Goal: Task Accomplishment & Management: Manage account settings

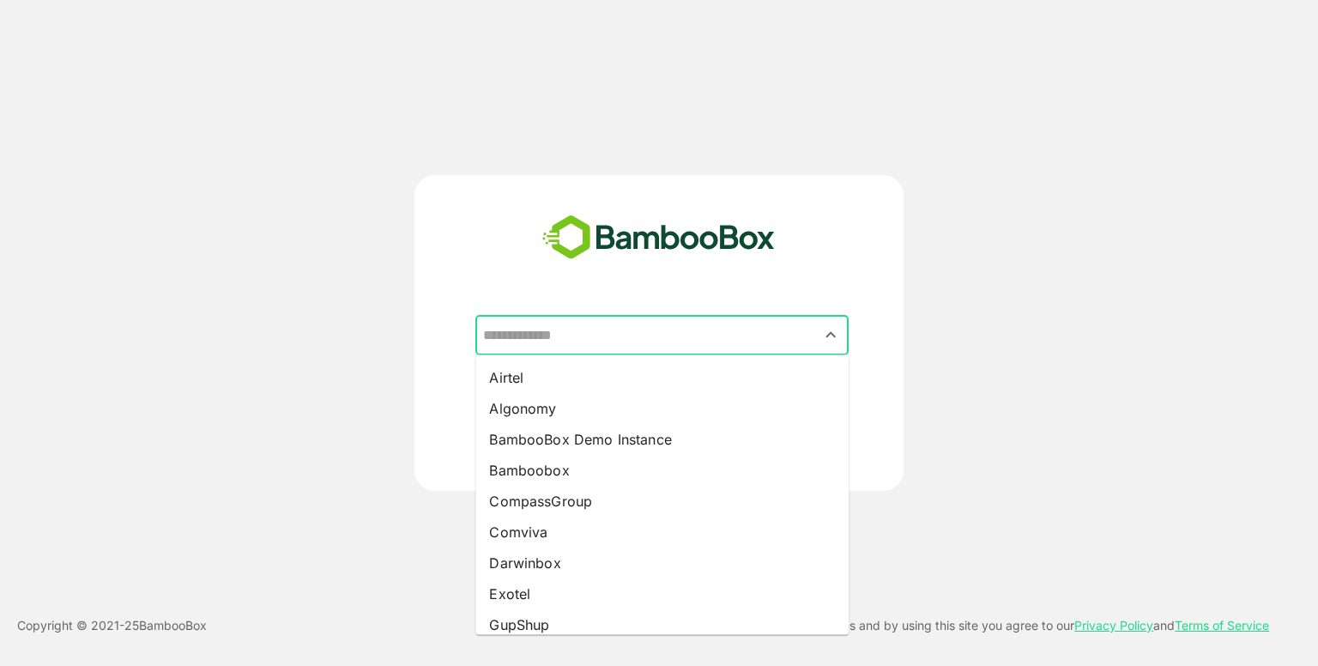
click at [671, 320] on input "text" at bounding box center [662, 335] width 367 height 33
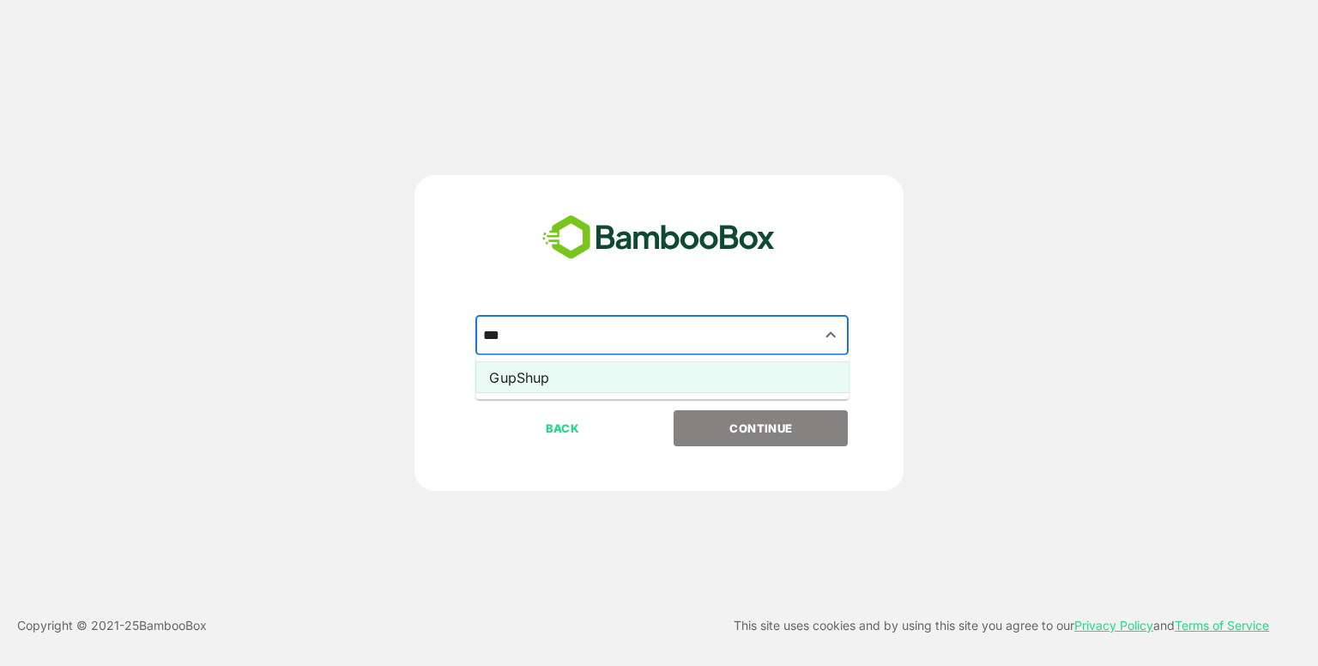
click at [674, 385] on li "GupShup" at bounding box center [662, 377] width 373 height 31
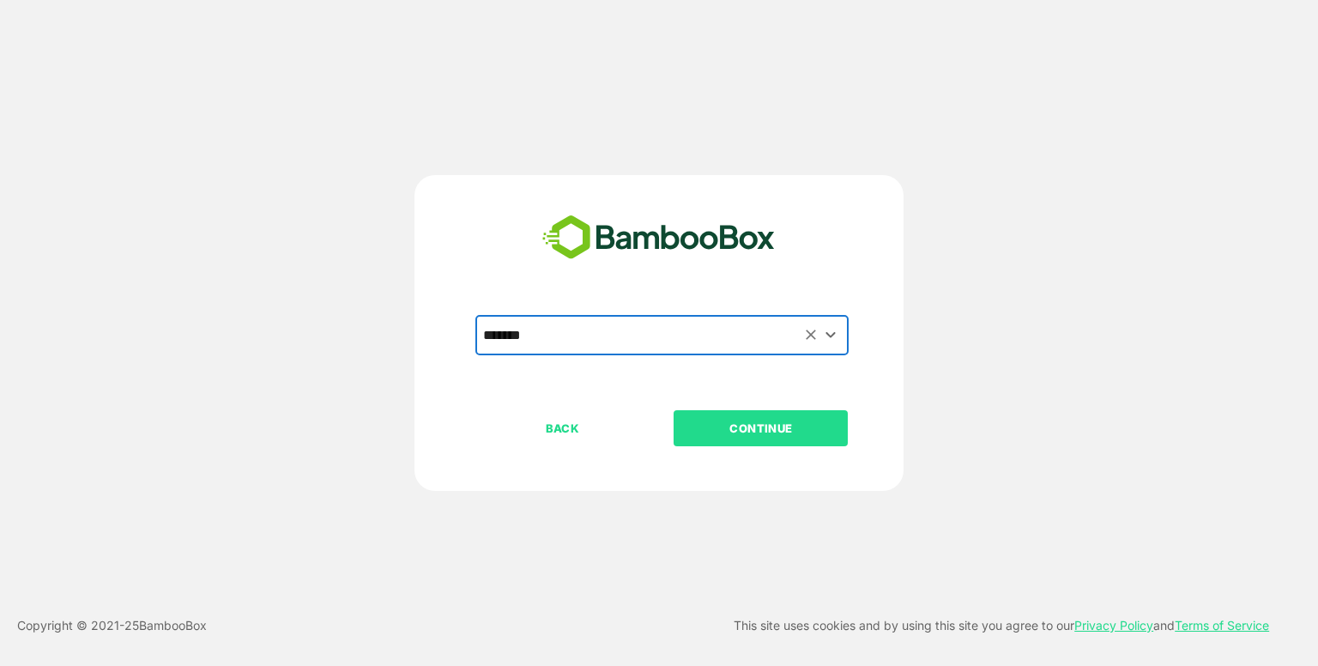
type input "*******"
click at [736, 421] on p "CONTINUE" at bounding box center [762, 428] width 172 height 19
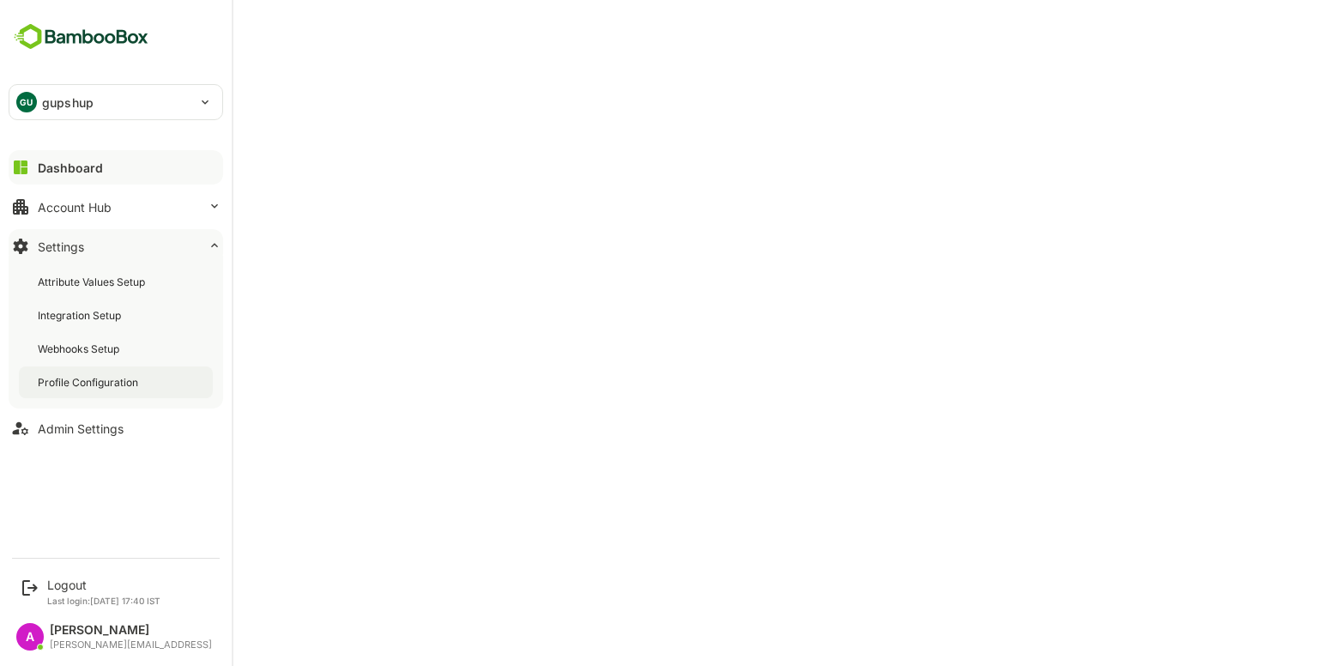
click at [118, 377] on div "Profile Configuration" at bounding box center [90, 382] width 104 height 15
click at [77, 423] on div "Admin Settings" at bounding box center [81, 428] width 86 height 15
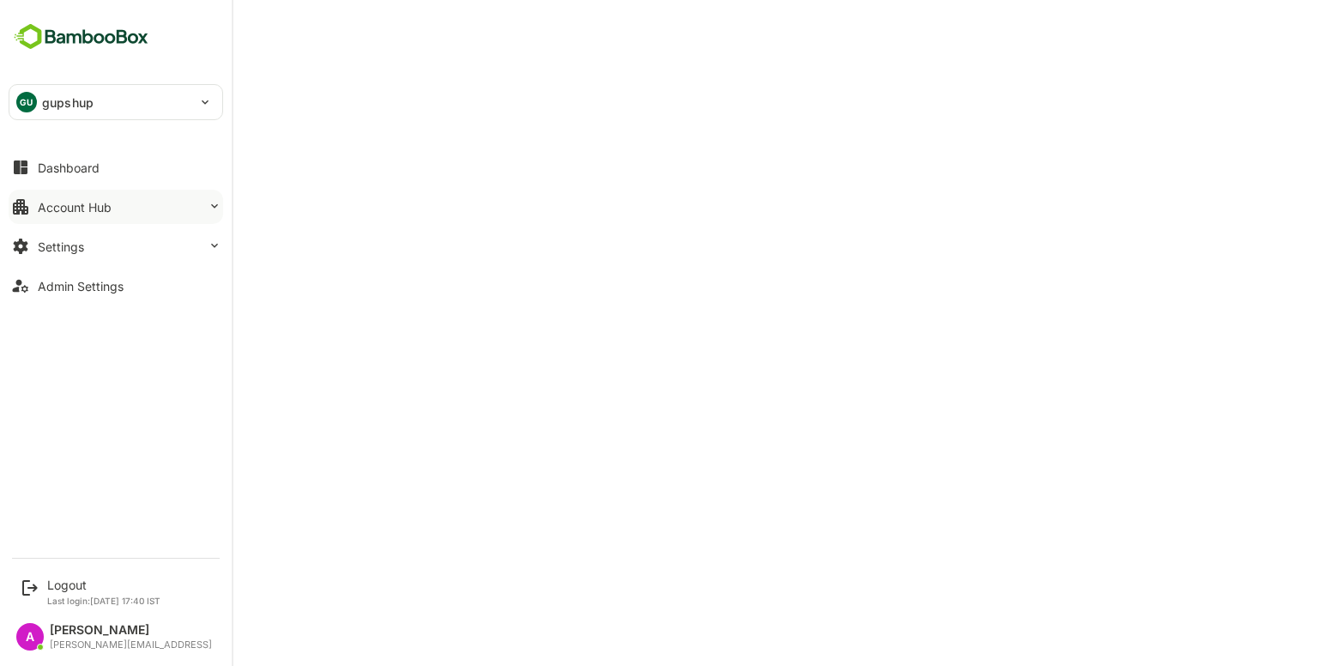
click at [141, 210] on button "Account Hub" at bounding box center [116, 207] width 215 height 34
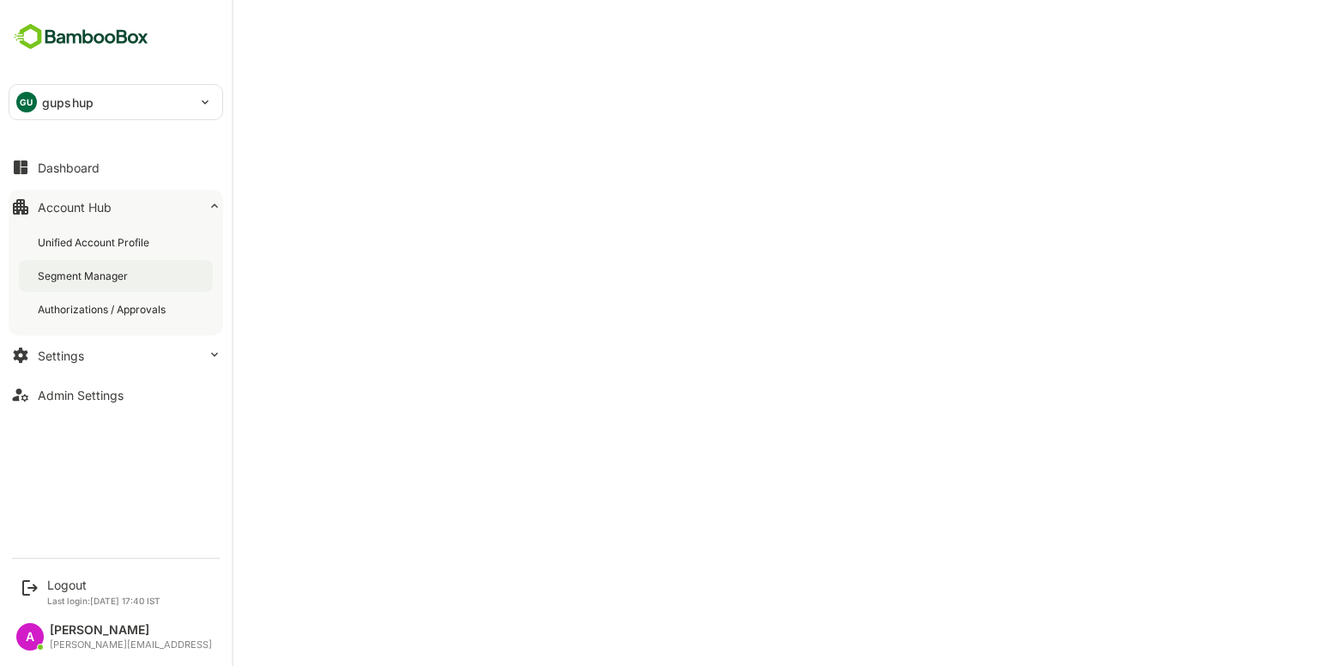
click at [113, 265] on div "Segment Manager" at bounding box center [116, 276] width 194 height 32
click at [118, 238] on div "Unified Account Profile" at bounding box center [95, 242] width 115 height 15
click at [30, 290] on div "Segment Manager" at bounding box center [116, 276] width 194 height 32
click at [97, 385] on button "Admin Settings" at bounding box center [116, 395] width 215 height 34
click at [76, 399] on div "Loading.. Dashboard Account Hub Unified Account Profile Segment Manager Authori…" at bounding box center [116, 274] width 232 height 548
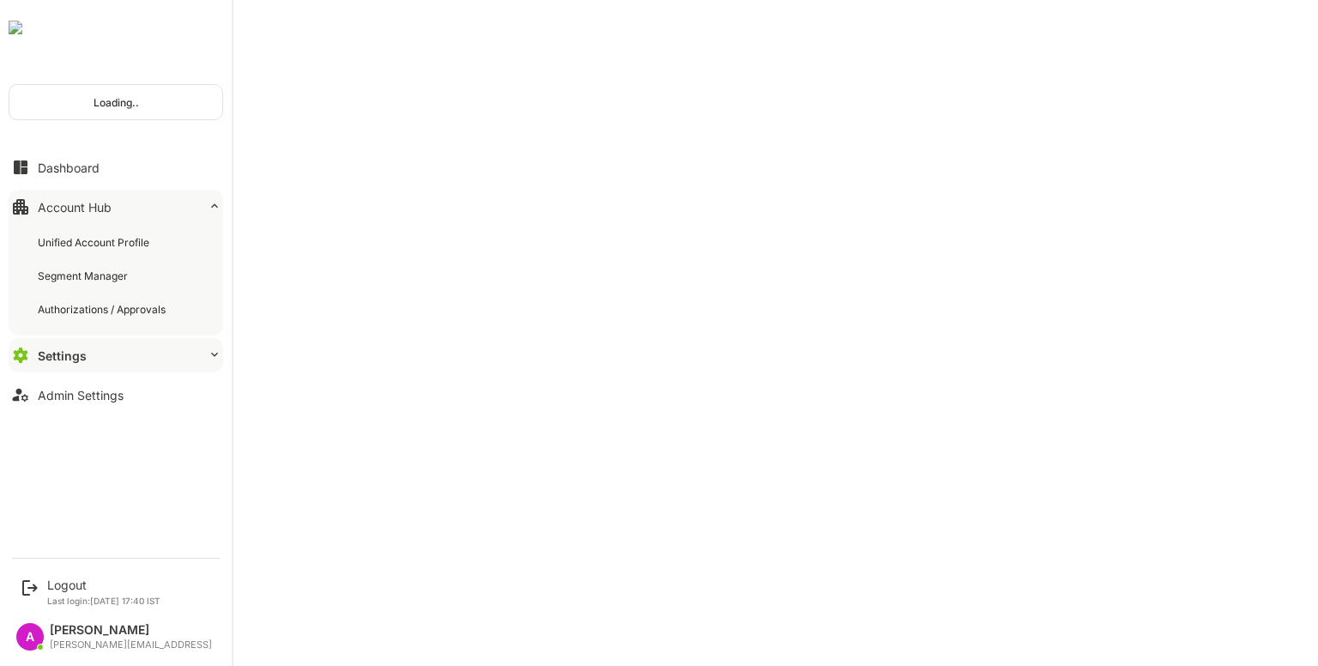
click at [76, 399] on div "Loading.. Dashboard Account Hub Unified Account Profile Segment Manager Authori…" at bounding box center [116, 274] width 232 height 548
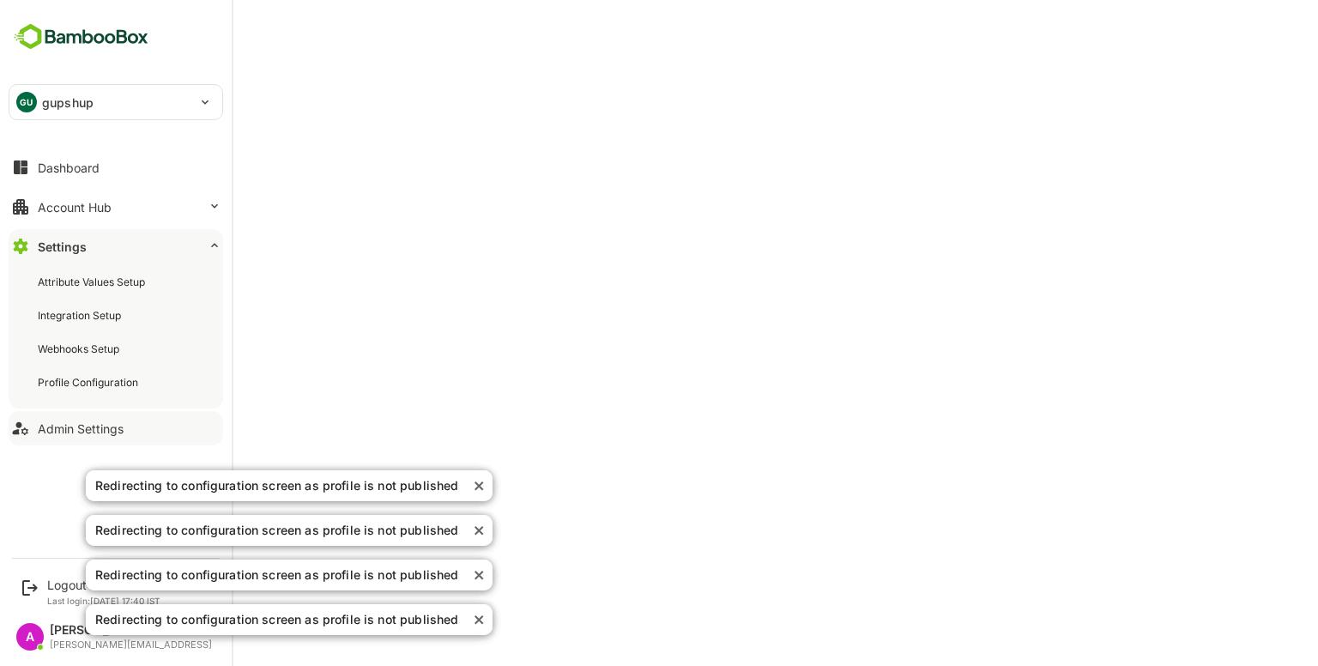
click at [57, 433] on div "Admin Settings" at bounding box center [81, 428] width 86 height 15
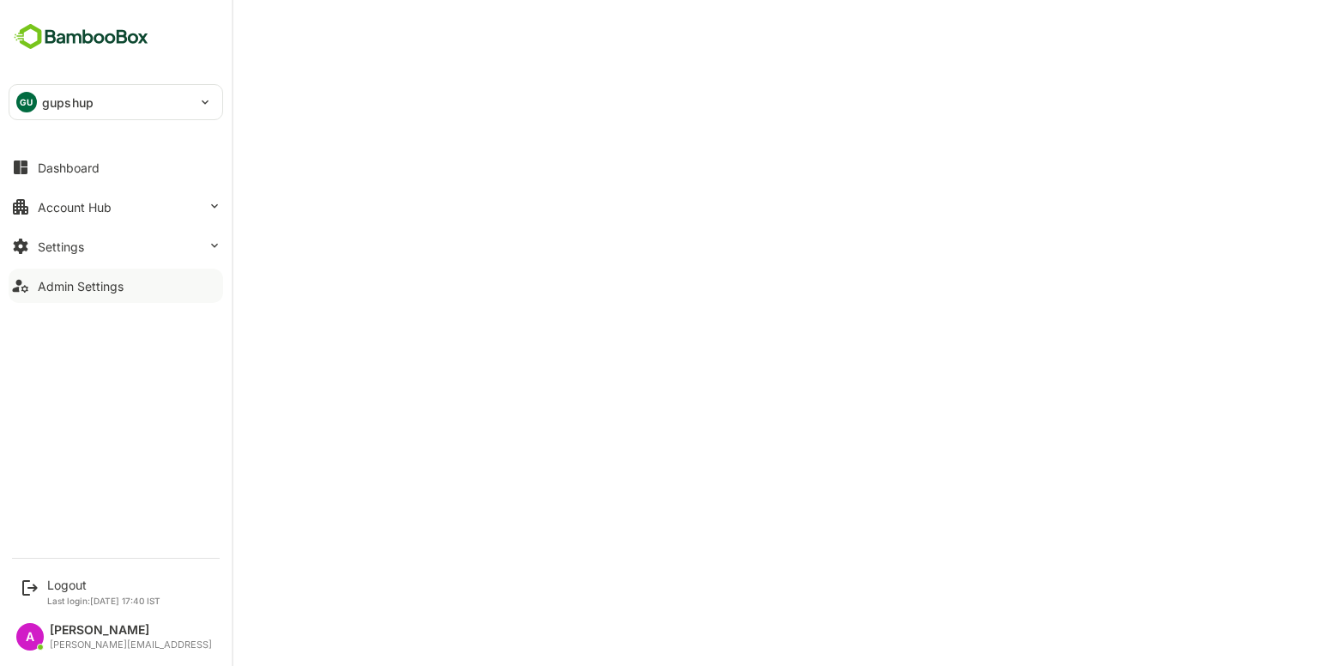
click at [82, 286] on div "Admin Settings" at bounding box center [81, 286] width 86 height 15
click at [62, 588] on div "Logout" at bounding box center [103, 585] width 113 height 15
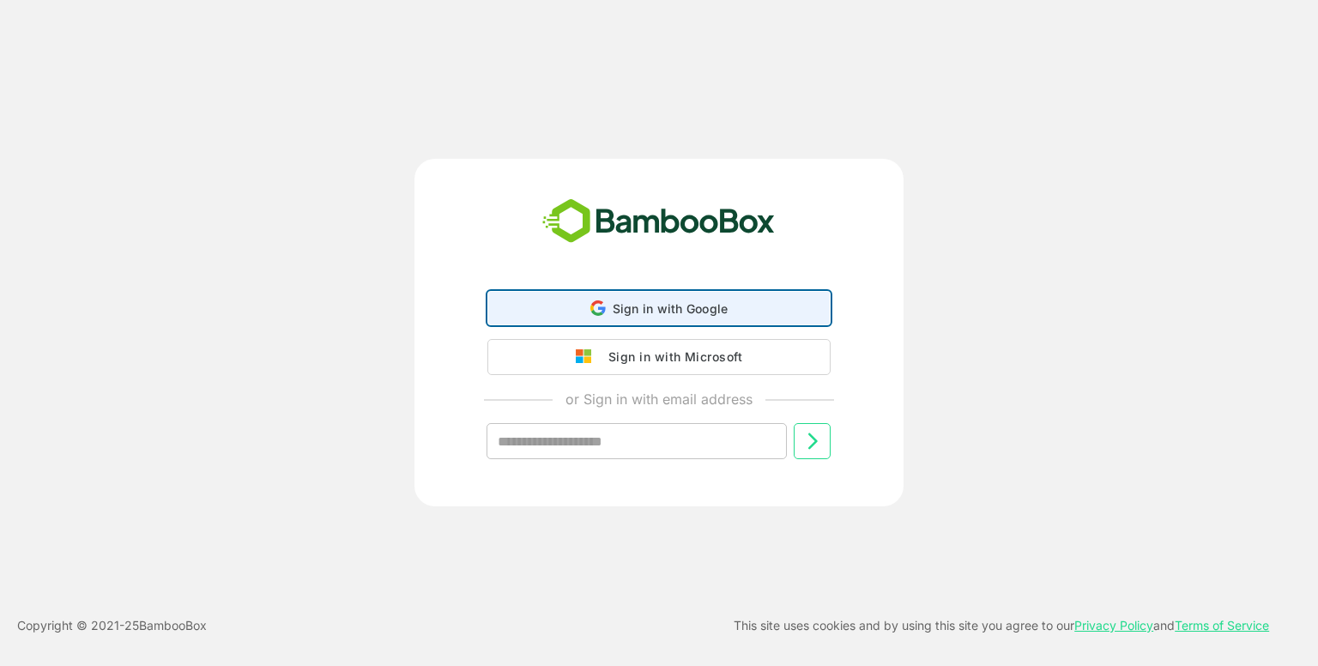
click at [615, 304] on span "Sign in with Google" at bounding box center [671, 308] width 116 height 15
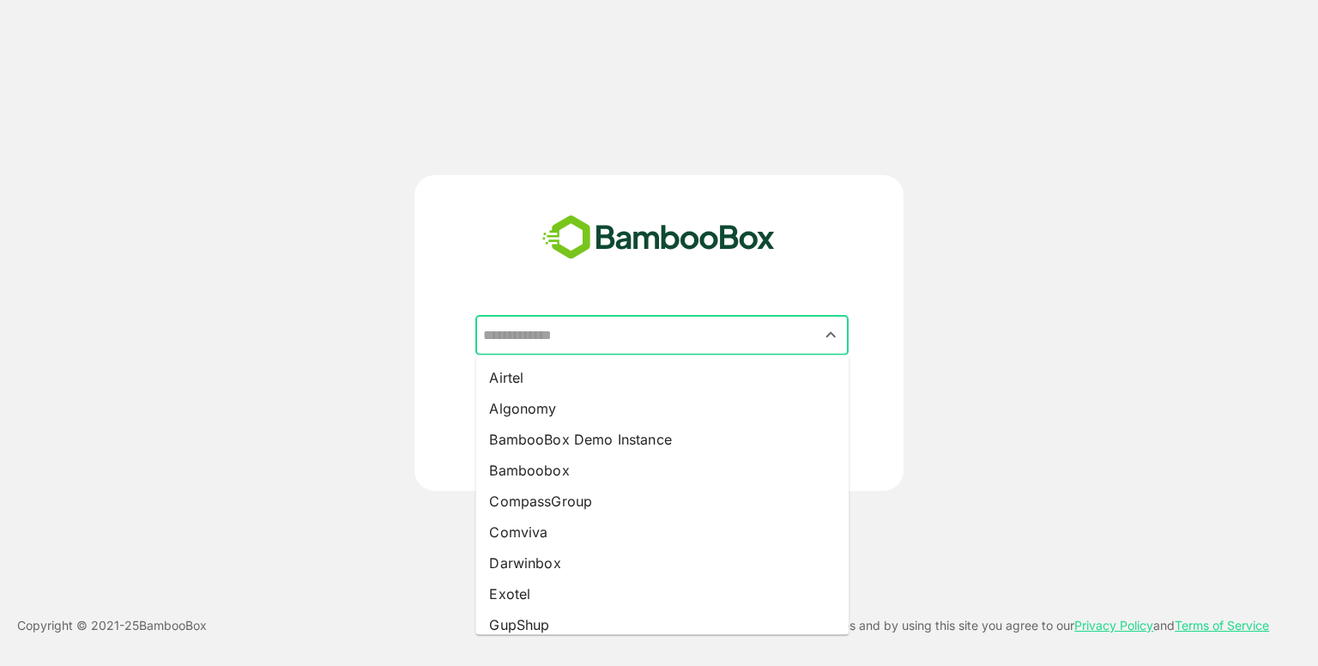
click at [594, 327] on input "text" at bounding box center [662, 335] width 367 height 33
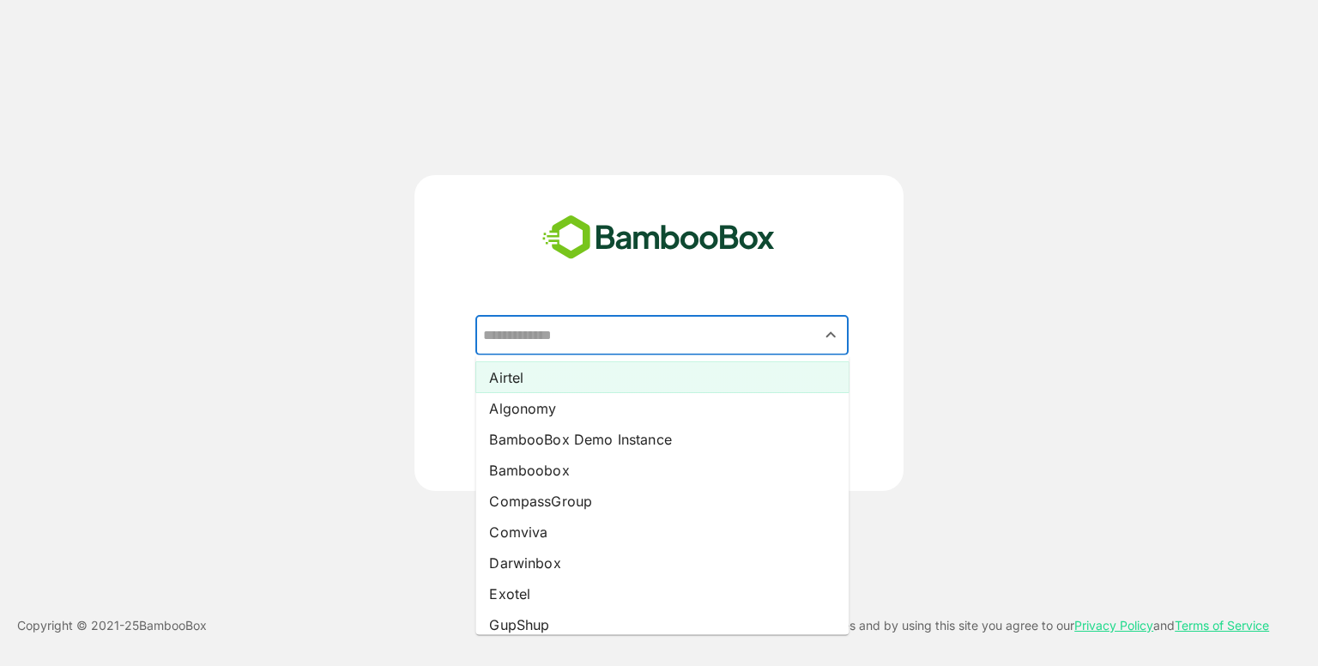
click at [567, 385] on li "Airtel" at bounding box center [662, 377] width 373 height 31
type input "******"
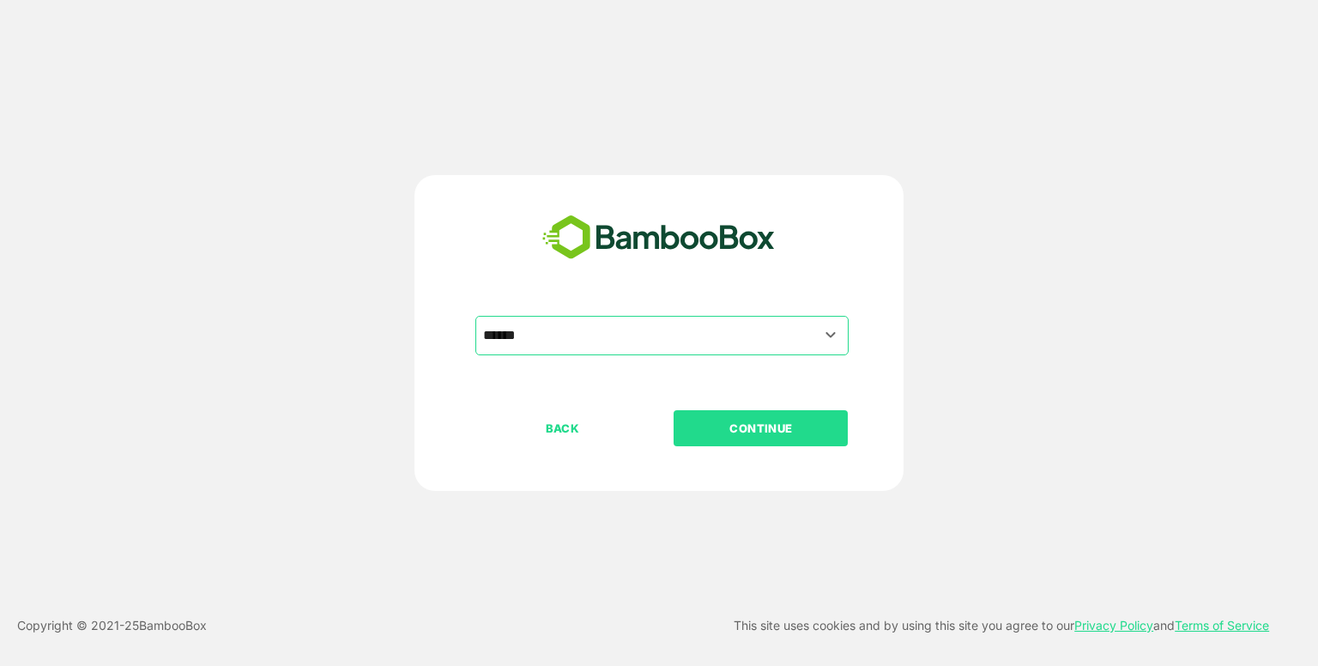
click at [733, 432] on p "CONTINUE" at bounding box center [762, 428] width 172 height 19
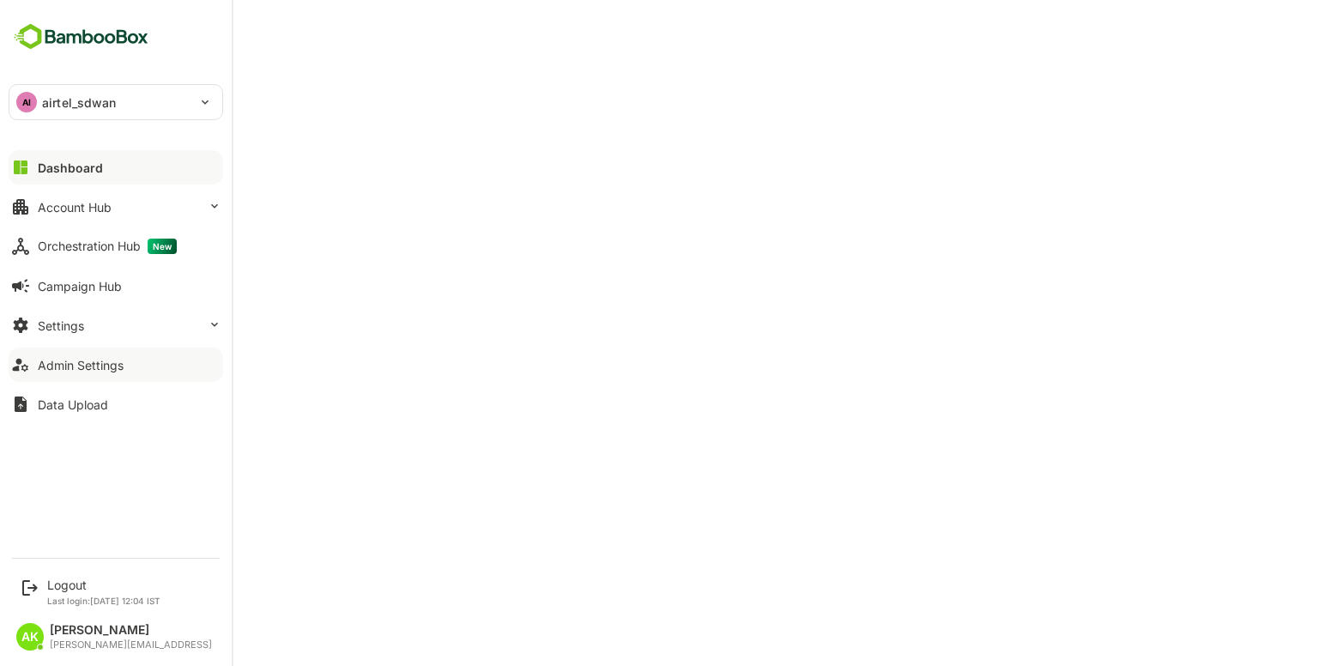
click at [70, 361] on div "Admin Settings" at bounding box center [81, 365] width 86 height 15
